Goal: Information Seeking & Learning: Learn about a topic

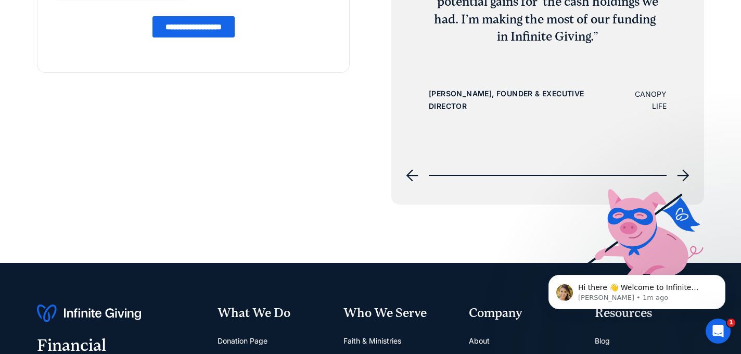
scroll to position [3785, 0]
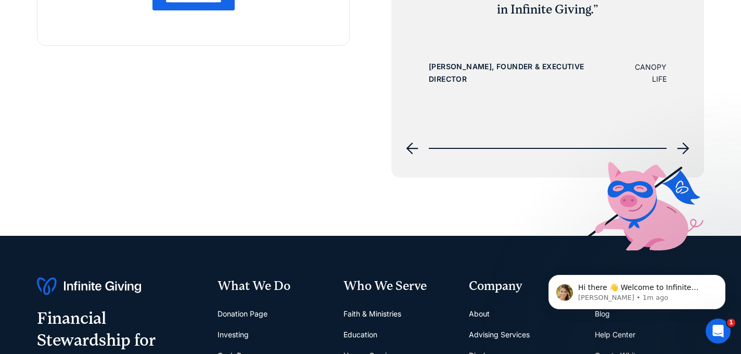
drag, startPoint x: 680, startPoint y: 148, endPoint x: 671, endPoint y: 147, distance: 9.0
click at [680, 148] on icon "next slide" at bounding box center [683, 149] width 12 height 12
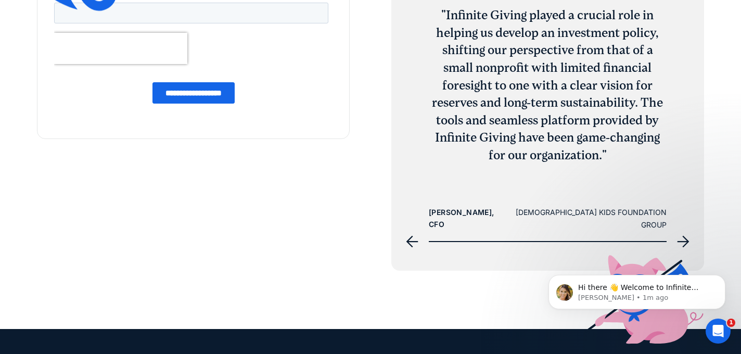
scroll to position [3726, 0]
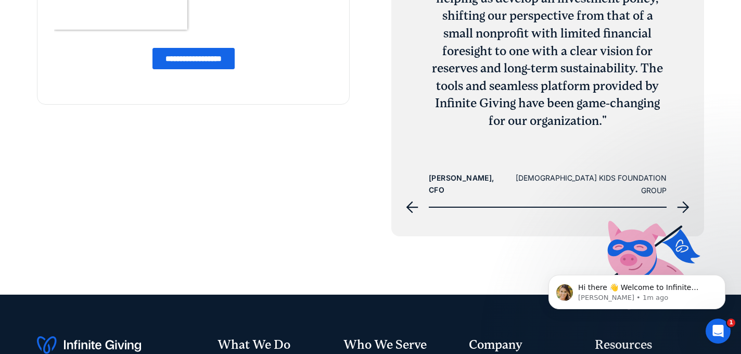
drag, startPoint x: 684, startPoint y: 204, endPoint x: 677, endPoint y: 204, distance: 6.8
click at [684, 204] on icon "next slide" at bounding box center [683, 207] width 12 height 12
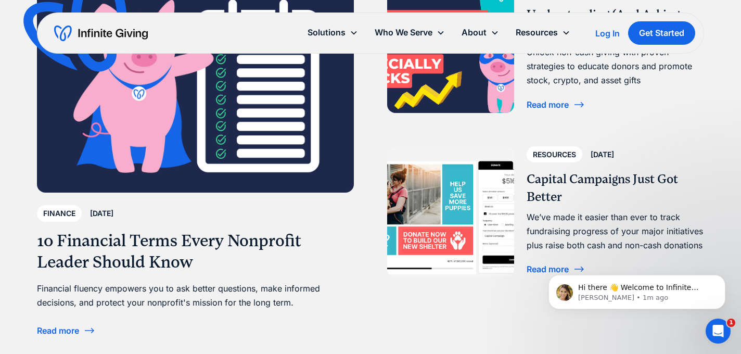
scroll to position [3028, 0]
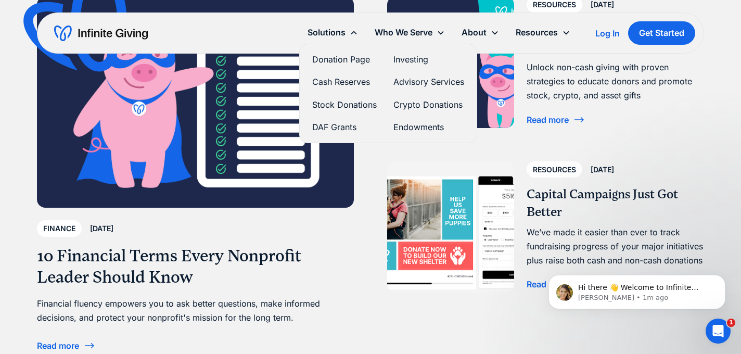
click at [338, 59] on link "Donation Page" at bounding box center [344, 60] width 65 height 14
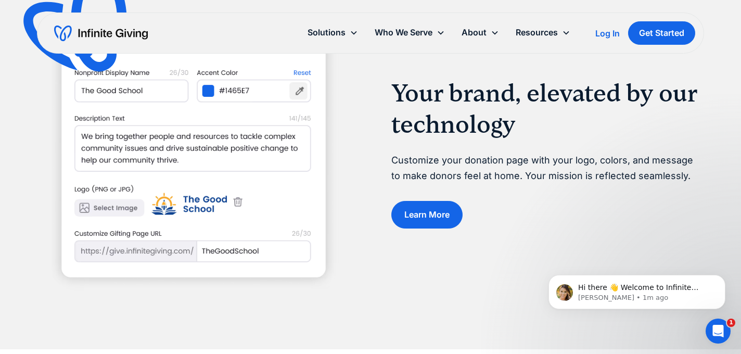
scroll to position [1181, 0]
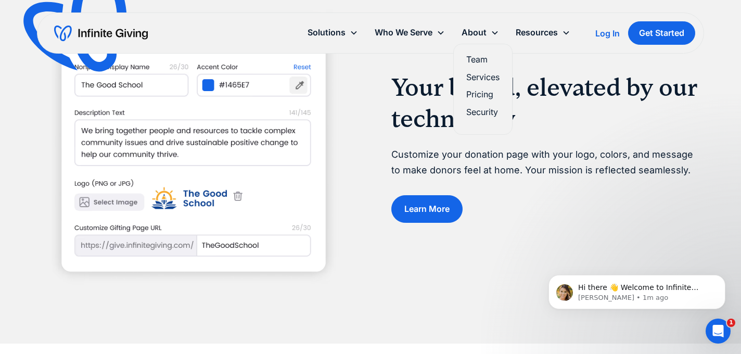
click at [474, 60] on link "Team" at bounding box center [482, 60] width 33 height 14
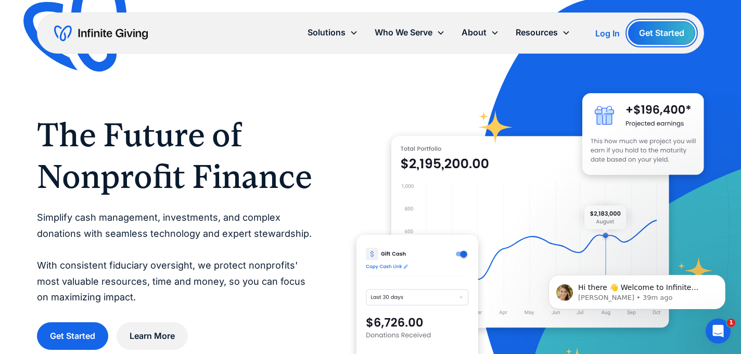
click at [656, 33] on link "Get Started" at bounding box center [661, 32] width 67 height 23
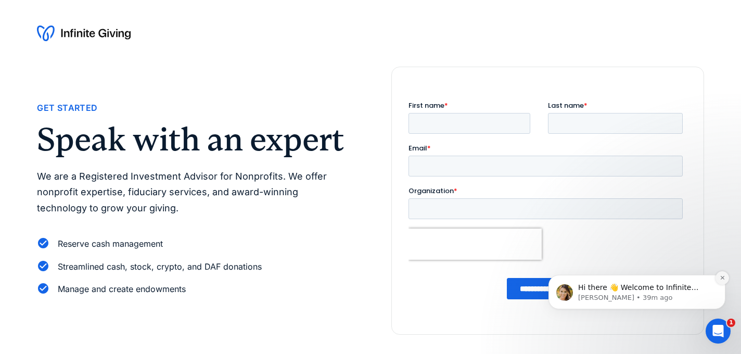
click at [719, 279] on icon "Dismiss notification" at bounding box center [722, 278] width 6 height 6
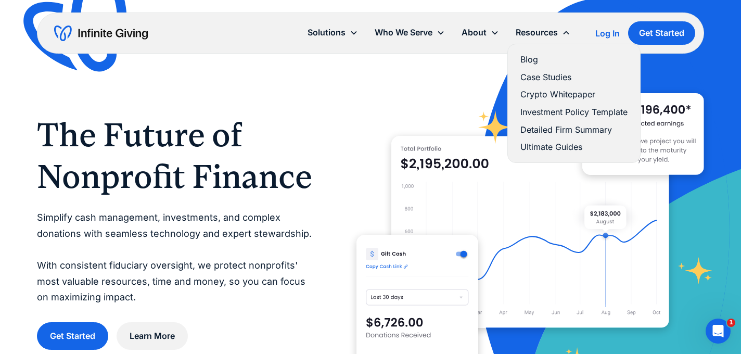
click at [529, 107] on link "Investment Policy Template" at bounding box center [573, 112] width 107 height 14
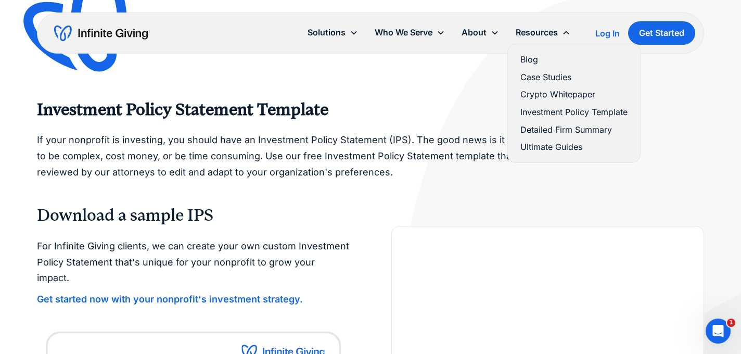
click at [541, 129] on link "Detailed Firm Summary" at bounding box center [573, 130] width 107 height 14
click at [549, 145] on link "Ultimate Guides" at bounding box center [573, 147] width 107 height 14
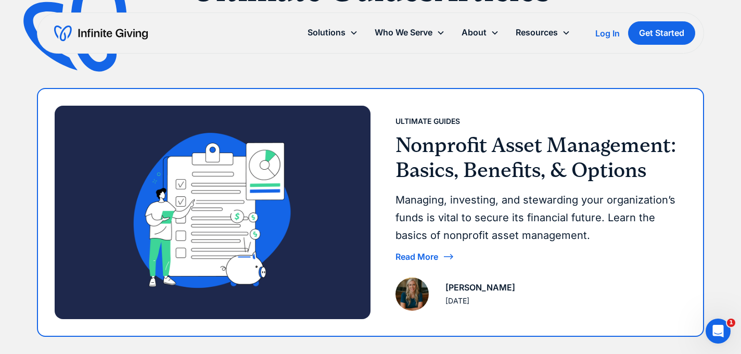
scroll to position [153, 0]
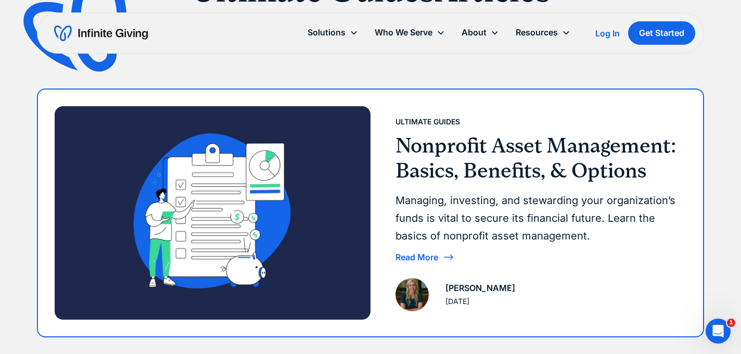
click at [494, 152] on h3 "Nonprofit Asset Management: Basics, Benefits, & Options" at bounding box center [536, 158] width 282 height 50
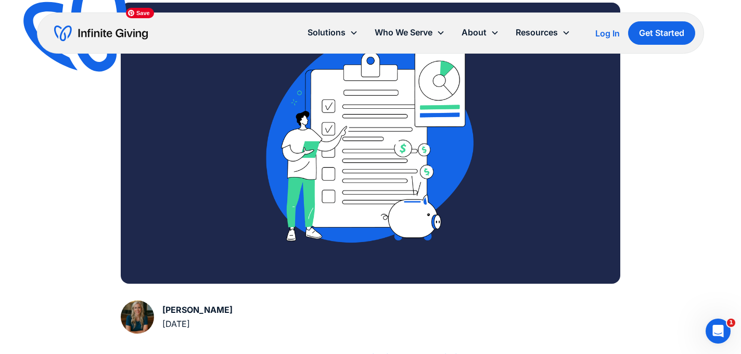
scroll to position [253, 0]
